Goal: Task Accomplishment & Management: Manage account settings

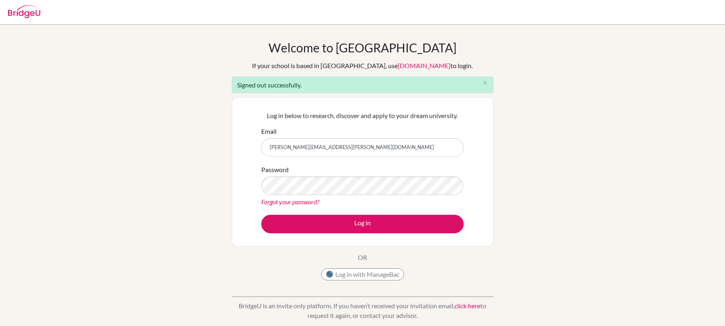
click at [342, 149] on input "[PERSON_NAME][EMAIL_ADDRESS][PERSON_NAME][DOMAIN_NAME]" at bounding box center [362, 147] width 203 height 19
type input "n"
type input "[EMAIL_ADDRESS][DOMAIN_NAME]"
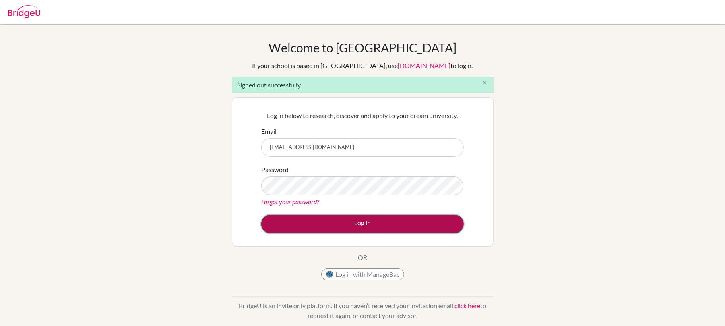
click at [371, 223] on button "Log in" at bounding box center [362, 224] width 203 height 19
type input "[PERSON_NAME][EMAIL_ADDRESS][PERSON_NAME][DOMAIN_NAME]"
click at [335, 221] on button "Log in" at bounding box center [362, 224] width 203 height 19
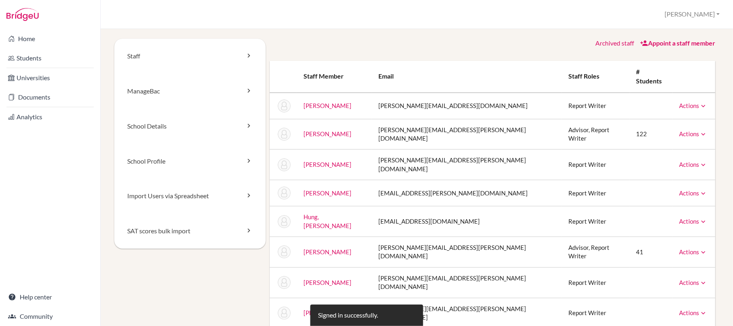
drag, startPoint x: 0, startPoint y: 224, endPoint x: 6, endPoint y: 221, distance: 7.0
click at [0, 223] on div "Home Students Universities Documents Analytics Help center Community" at bounding box center [50, 177] width 100 height 297
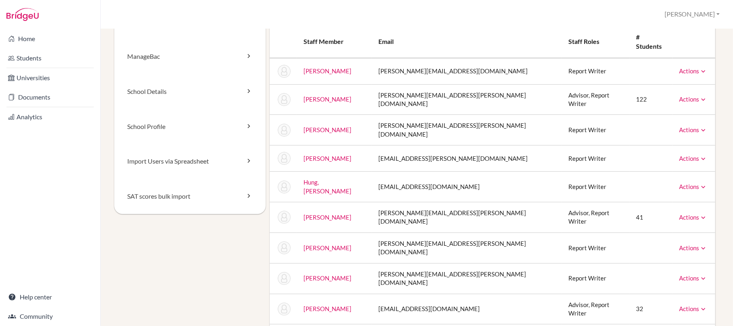
scroll to position [54, 0]
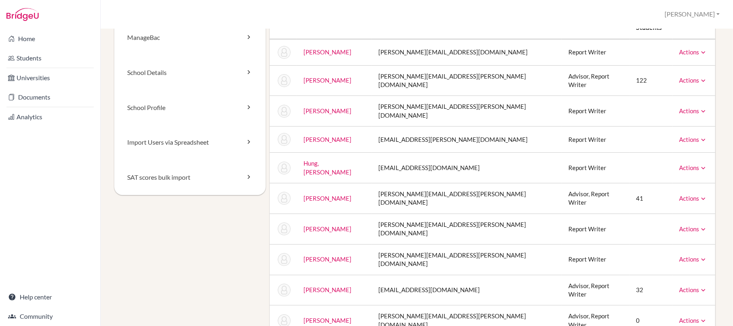
click at [682, 286] on link "Actions" at bounding box center [693, 289] width 28 height 7
click at [564, 275] on td "Advisor, Report Writer" at bounding box center [596, 290] width 68 height 31
click at [630, 275] on td "32" at bounding box center [651, 290] width 43 height 31
click at [329, 286] on link "McNaught, Graeme" at bounding box center [328, 289] width 48 height 7
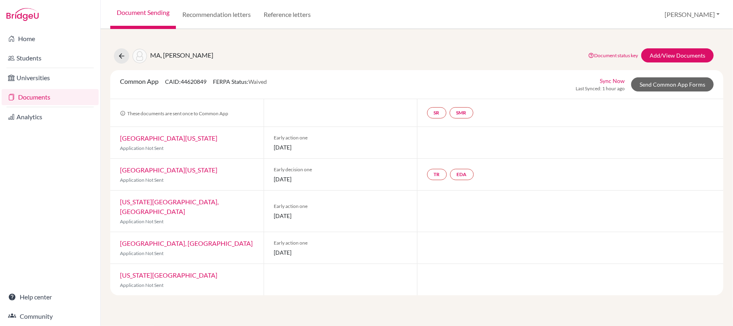
select select "448568"
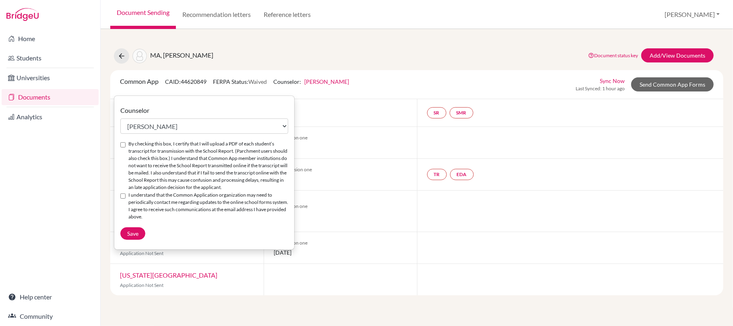
click at [36, 159] on div "Home Students Universities Documents Analytics Help center Community" at bounding box center [50, 177] width 100 height 297
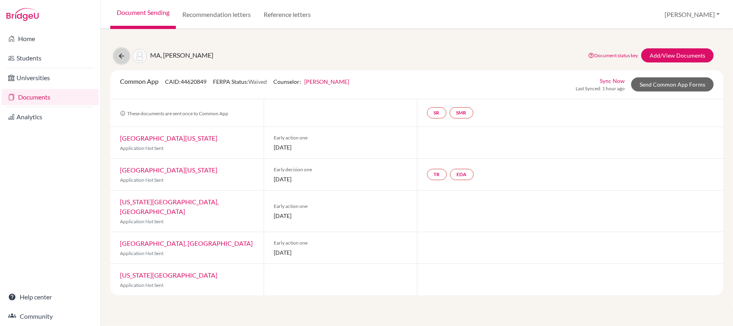
click at [115, 55] on button at bounding box center [121, 55] width 15 height 15
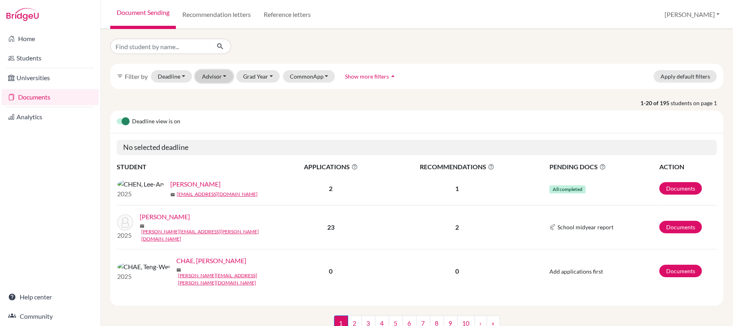
click at [215, 74] on button "Advisor" at bounding box center [214, 76] width 38 height 12
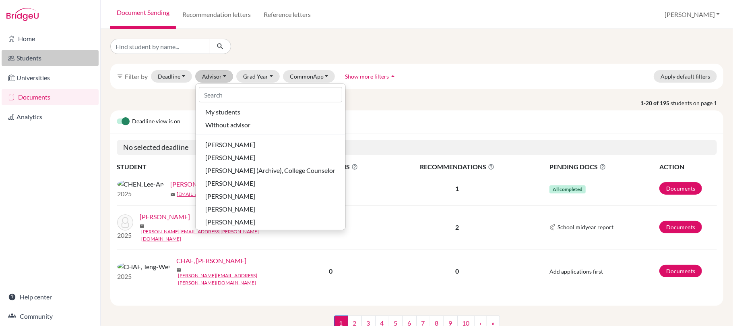
click at [33, 52] on link "Students" at bounding box center [50, 58] width 97 height 16
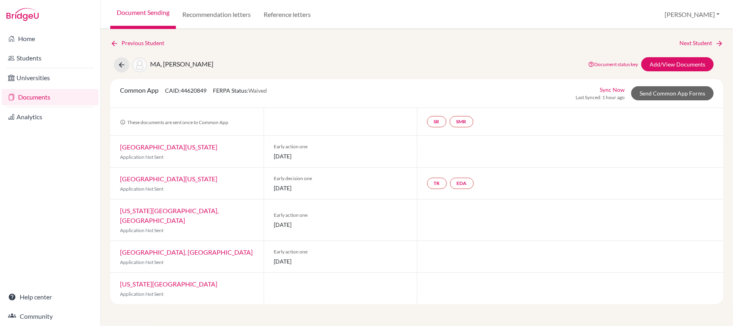
select select "448568"
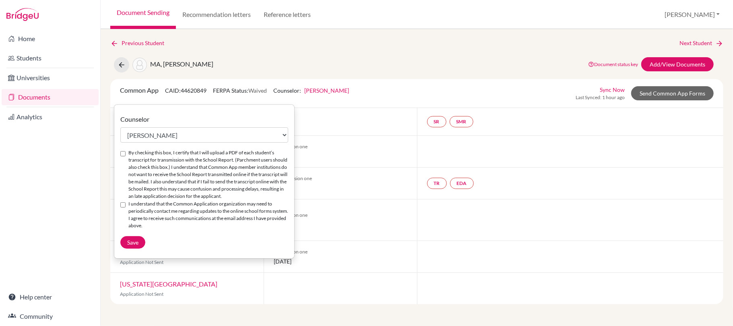
click at [124, 153] on input "By checking this box, I certify that I will upload a PDF of each student’s tran…" at bounding box center [122, 153] width 5 height 5
checkbox input "true"
click at [122, 201] on div "I understand that the Common Application organization may need to periodically …" at bounding box center [204, 214] width 168 height 29
click at [122, 205] on input "I understand that the Common Application organization may need to periodically …" at bounding box center [122, 204] width 5 height 5
checkbox input "true"
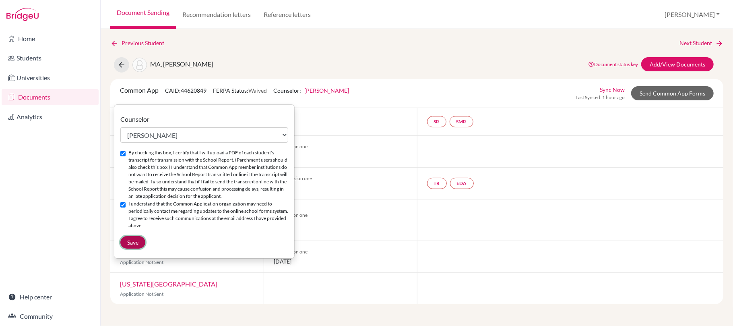
click at [136, 244] on span "Save" at bounding box center [132, 242] width 11 height 7
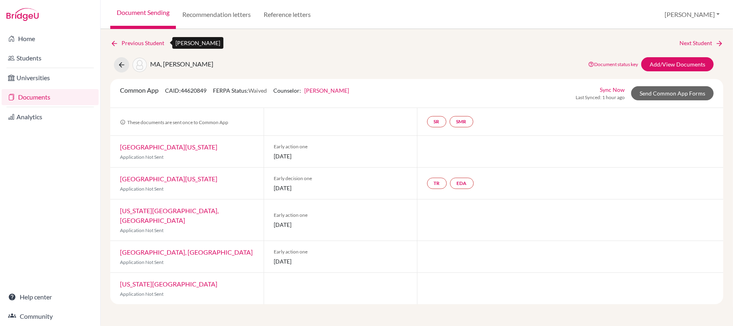
click at [131, 41] on link "Previous Student" at bounding box center [140, 43] width 60 height 9
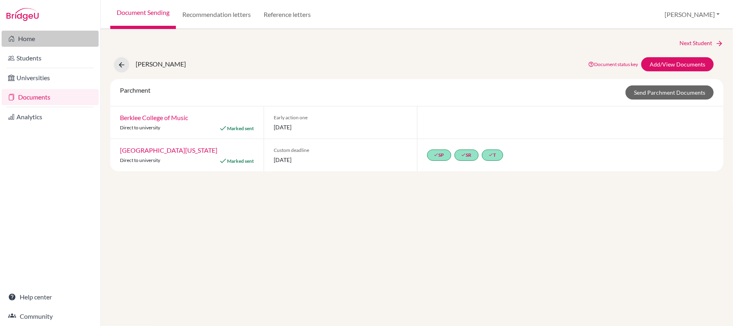
click at [23, 34] on link "Home" at bounding box center [50, 39] width 97 height 16
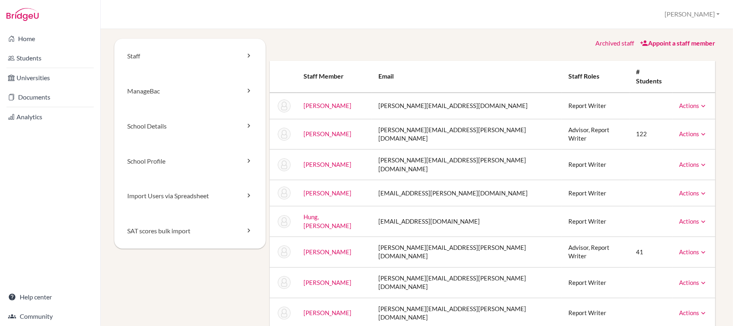
scroll to position [107, 0]
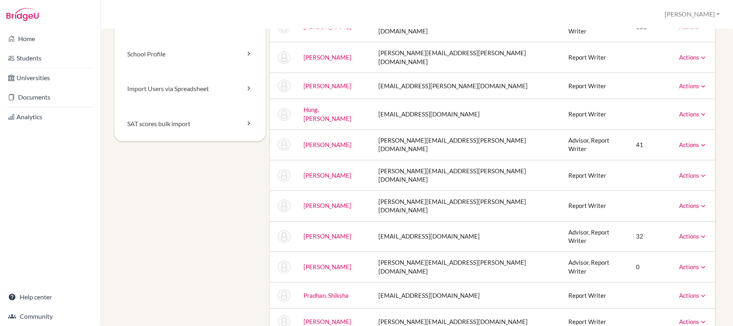
click at [345, 232] on link "[PERSON_NAME]" at bounding box center [328, 235] width 48 height 7
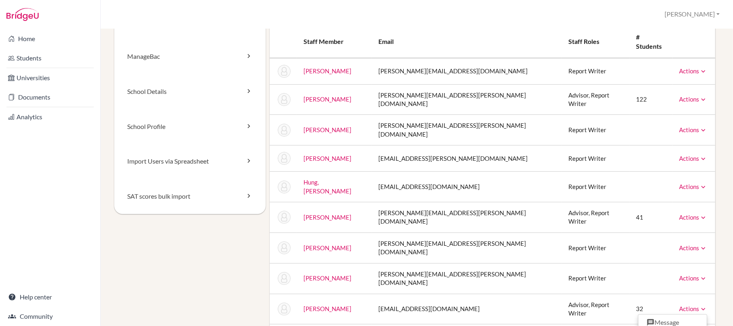
scroll to position [54, 0]
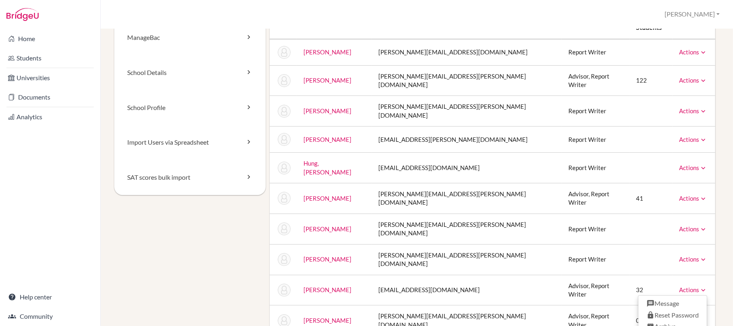
click at [331, 275] on td "[PERSON_NAME]" at bounding box center [334, 290] width 75 height 31
click at [331, 286] on link "[PERSON_NAME]" at bounding box center [328, 289] width 48 height 7
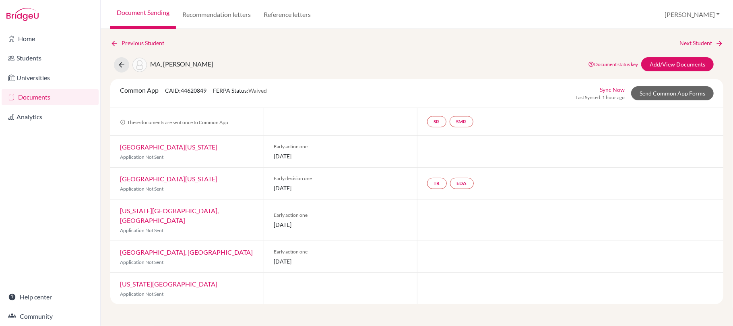
select select "448568"
checkbox input "true"
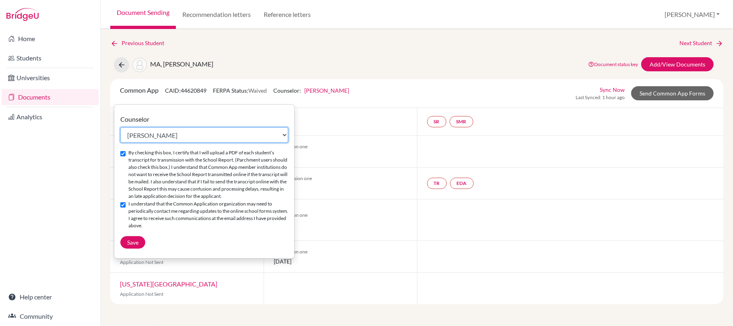
click at [255, 135] on select "Select counselor [PERSON_NAME] [PERSON_NAME] [PERSON_NAME] [PERSON_NAME]" at bounding box center [204, 134] width 168 height 15
select select "464386"
click at [120, 127] on select "Select counselor [PERSON_NAME] [PERSON_NAME] [PERSON_NAME] [PERSON_NAME]" at bounding box center [204, 134] width 168 height 15
checkbox input "false"
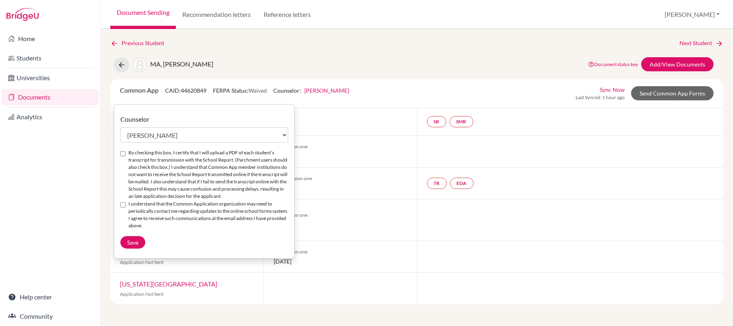
click at [122, 153] on input "By checking this box, I certify that I will upload a PDF of each student’s tran…" at bounding box center [122, 153] width 5 height 5
checkbox input "true"
drag, startPoint x: 122, startPoint y: 204, endPoint x: 147, endPoint y: 232, distance: 38.2
click at [126, 207] on input "I understand that the Common Application organization may need to periodically …" at bounding box center [122, 204] width 5 height 5
checkbox input "true"
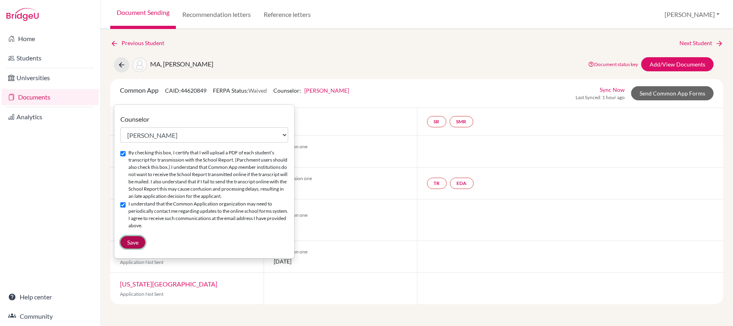
click at [136, 245] on span "Save" at bounding box center [132, 242] width 11 height 7
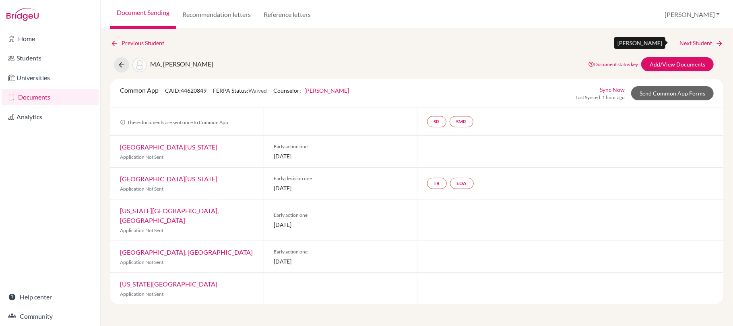
click at [698, 43] on link "Next Student" at bounding box center [702, 43] width 44 height 9
select select "464386"
checkbox input "true"
select select "464386"
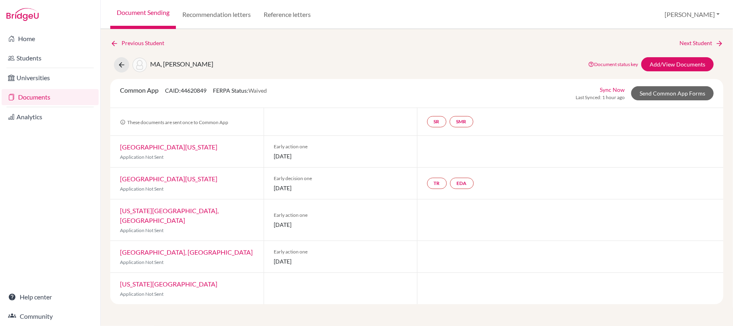
checkbox input "true"
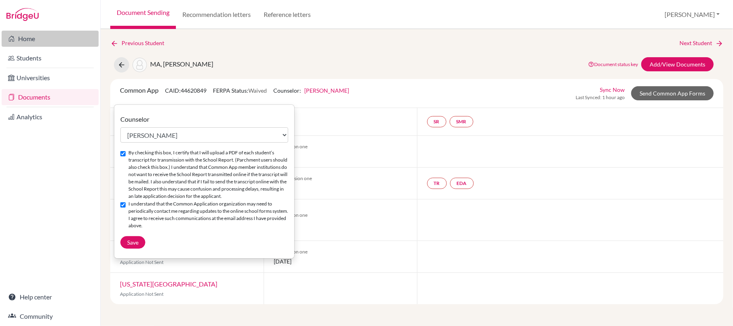
click at [27, 39] on link "Home" at bounding box center [50, 39] width 97 height 16
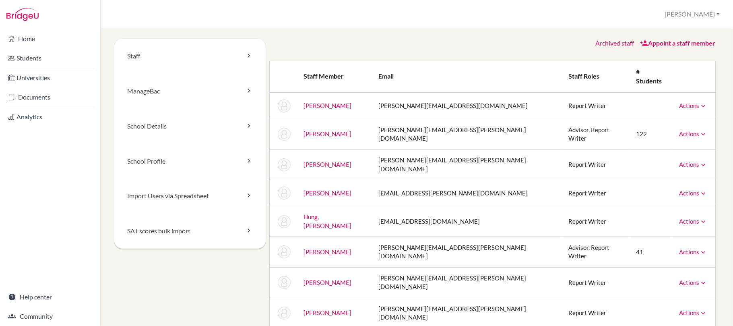
click at [8, 175] on div "Home Students Universities Documents Analytics Help center Community" at bounding box center [50, 177] width 100 height 297
click at [693, 43] on link "Appoint a staff member" at bounding box center [677, 43] width 75 height 8
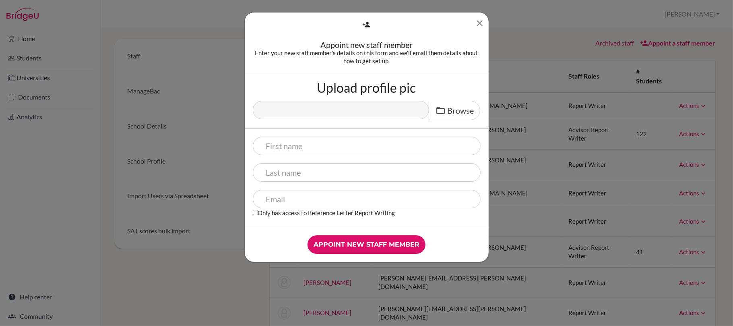
click at [482, 23] on icon "Close" at bounding box center [480, 23] width 10 height 10
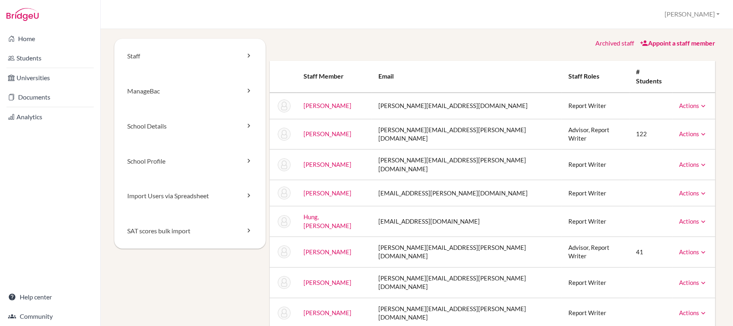
scroll to position [161, 0]
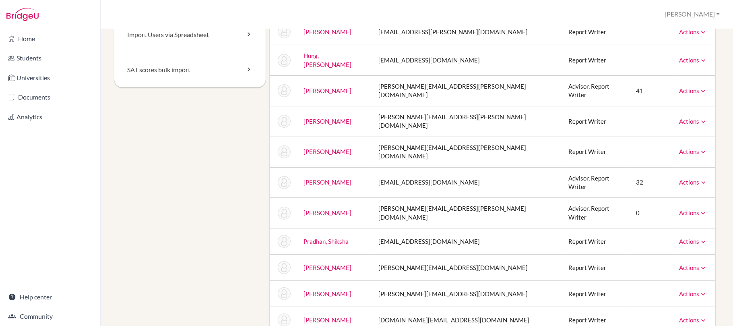
click at [679, 316] on link "Actions" at bounding box center [693, 319] width 28 height 7
click at [679, 290] on link "Actions" at bounding box center [693, 293] width 28 height 7
click at [683, 255] on td "Actions Message Reset Password Archive" at bounding box center [694, 268] width 43 height 26
drag, startPoint x: 406, startPoint y: 145, endPoint x: 466, endPoint y: 145, distance: 59.6
click at [437, 167] on td "[EMAIL_ADDRESS][DOMAIN_NAME]" at bounding box center [467, 182] width 190 height 31
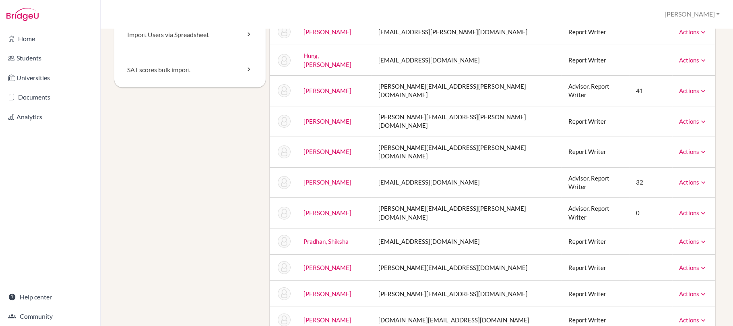
drag, startPoint x: 554, startPoint y: 144, endPoint x: 605, endPoint y: 142, distance: 50.8
click at [562, 167] on td "Advisor, Report Writer" at bounding box center [596, 182] width 68 height 31
drag, startPoint x: 632, startPoint y: 142, endPoint x: 671, endPoint y: 142, distance: 39.1
click at [642, 167] on td "32" at bounding box center [651, 182] width 43 height 31
click at [679, 178] on link "Actions" at bounding box center [693, 181] width 28 height 7
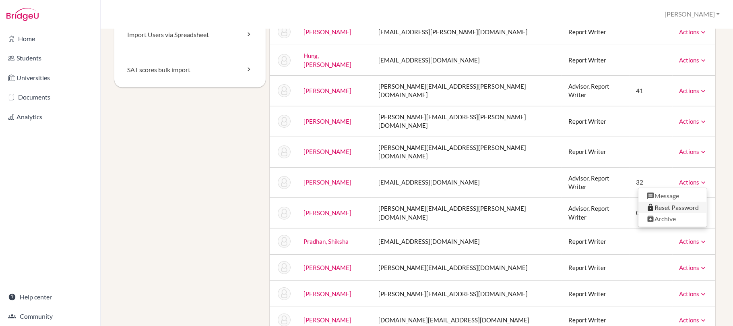
click at [670, 202] on link "Reset Password" at bounding box center [673, 208] width 68 height 12
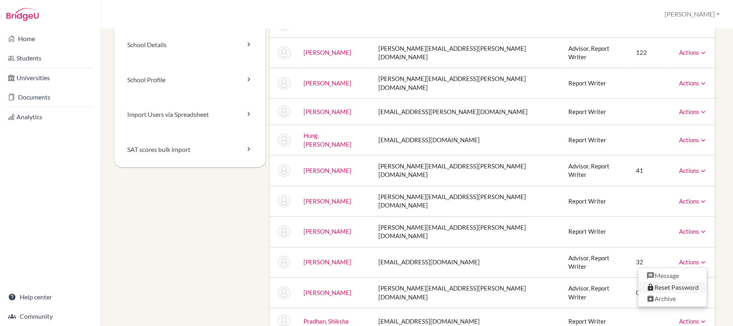
scroll to position [0, 0]
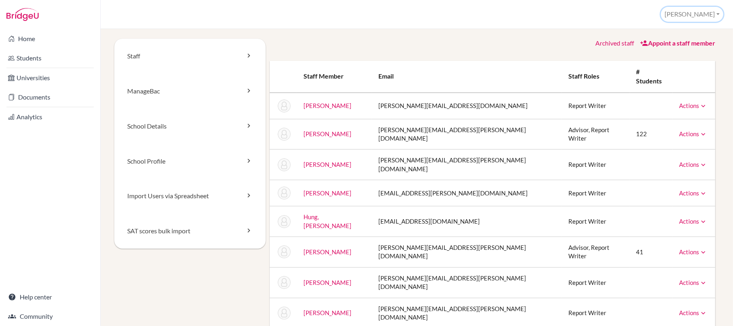
click at [697, 8] on button "[PERSON_NAME]" at bounding box center [692, 14] width 62 height 15
click at [623, 19] on div "School Settings > Staff Nicole Profile School Settings Log out Your browser is …" at bounding box center [417, 14] width 633 height 29
click at [614, 44] on link "Archived staff" at bounding box center [615, 43] width 39 height 8
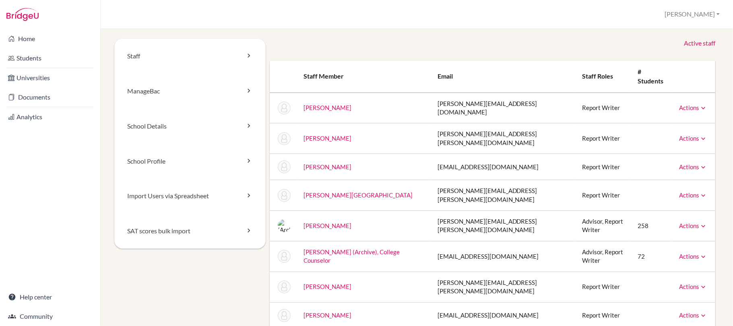
click at [693, 43] on link "Active staff" at bounding box center [699, 43] width 31 height 9
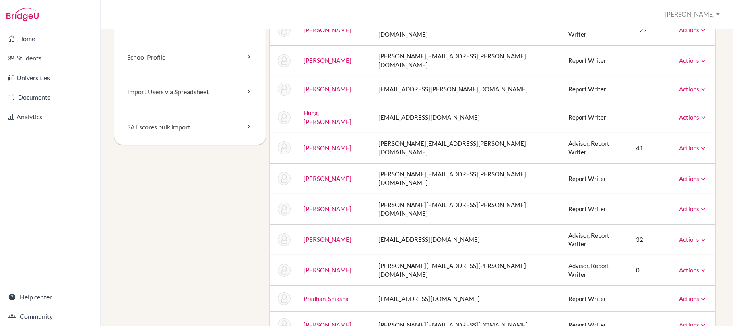
scroll to position [107, 0]
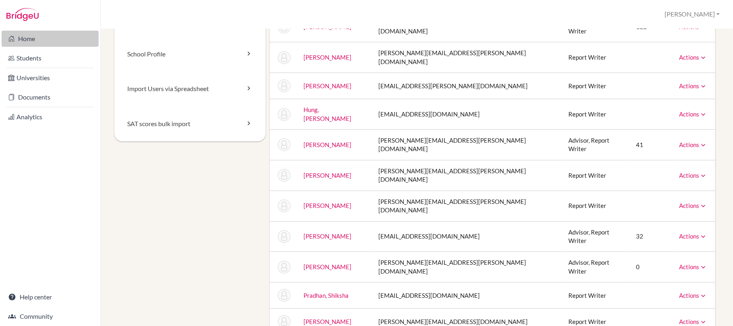
click at [21, 39] on link "Home" at bounding box center [50, 39] width 97 height 16
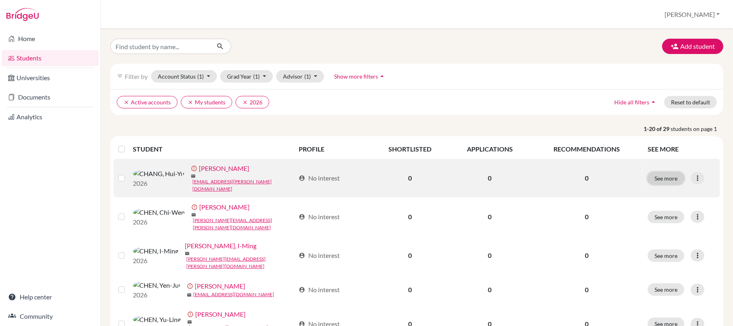
click at [666, 178] on button "See more" at bounding box center [666, 178] width 37 height 12
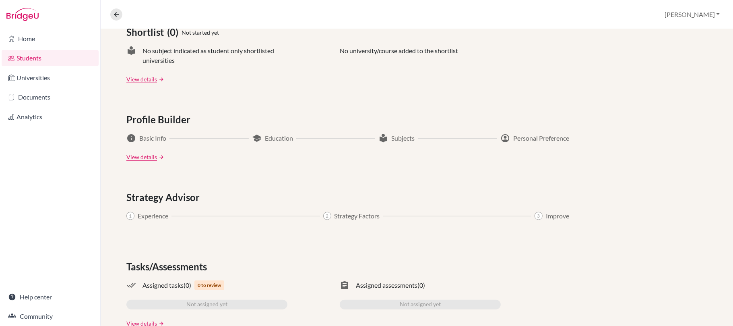
scroll to position [383, 0]
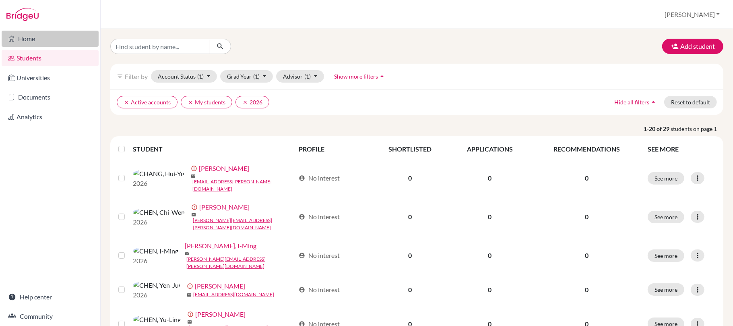
click at [10, 34] on icon at bounding box center [11, 39] width 6 height 10
